Goal: Navigation & Orientation: Find specific page/section

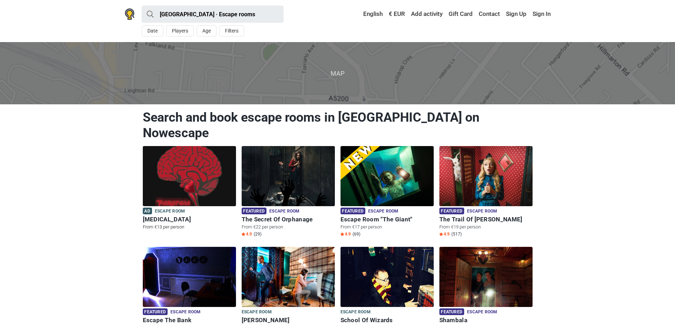
click at [181, 158] on img at bounding box center [189, 176] width 93 height 60
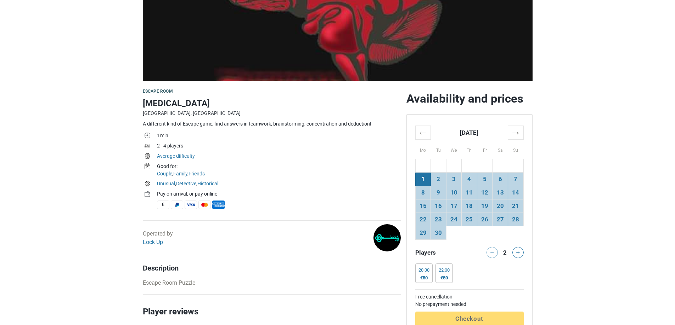
scroll to position [142, 0]
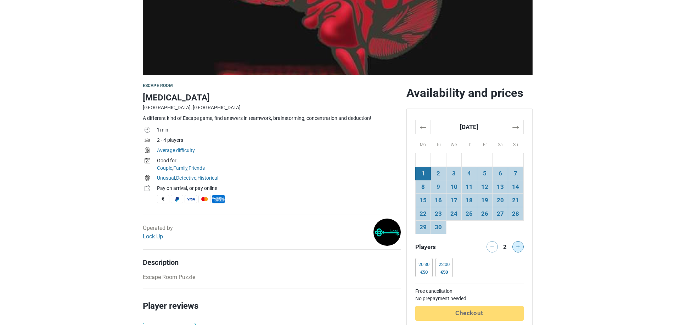
click at [517, 248] on icon at bounding box center [518, 247] width 4 height 4
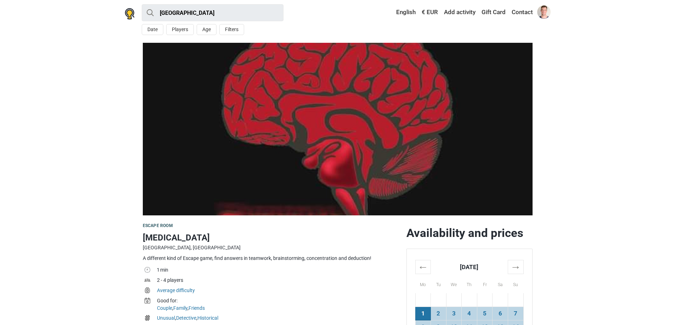
scroll to position [0, 0]
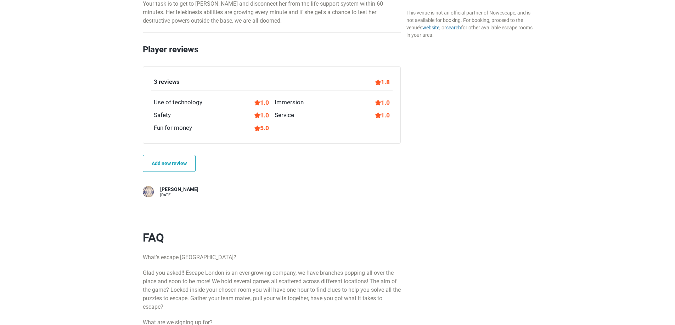
scroll to position [428, 0]
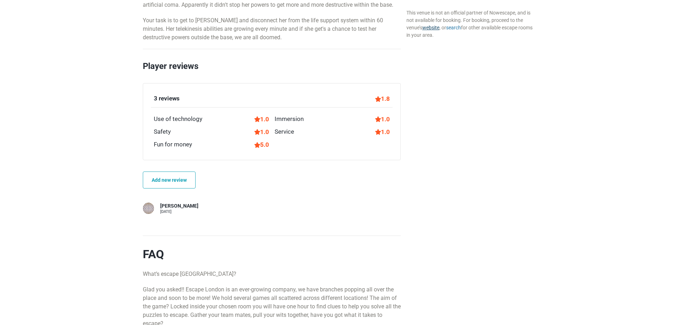
click at [436, 29] on link "website" at bounding box center [430, 28] width 17 height 6
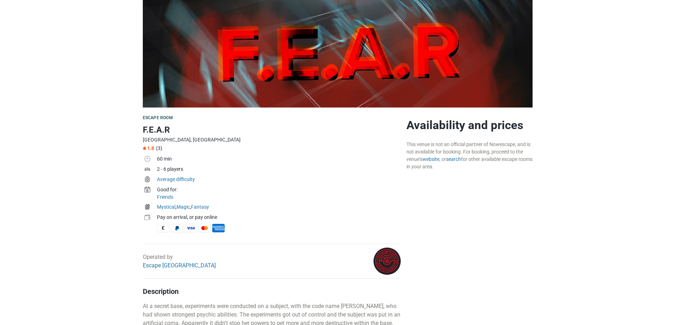
scroll to position [0, 0]
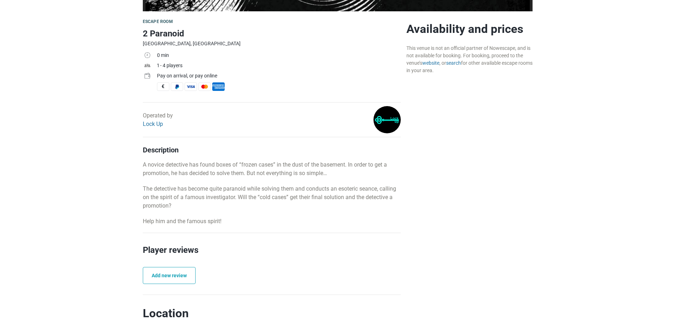
scroll to position [213, 0]
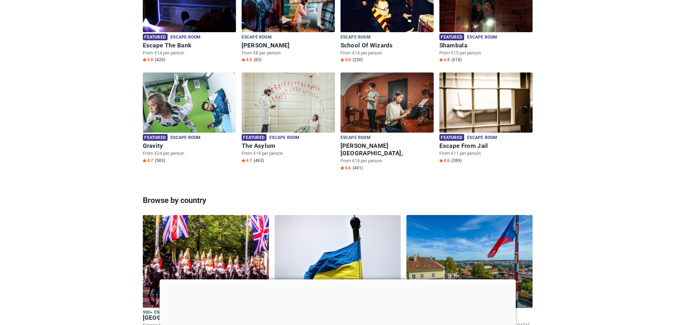
scroll to position [567, 0]
